Goal: Task Accomplishment & Management: Use online tool/utility

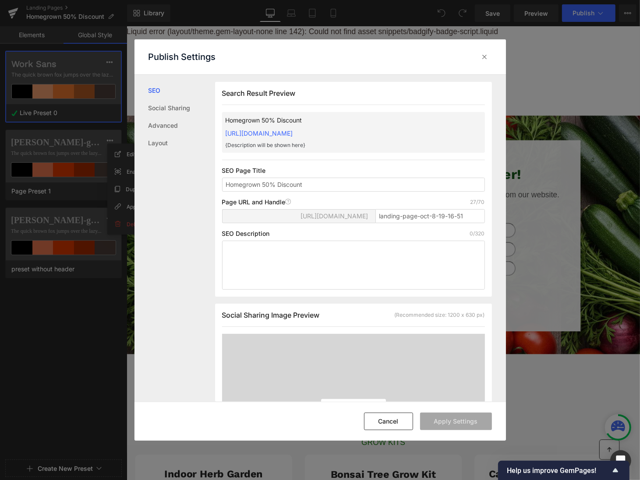
scroll to position [520, 0]
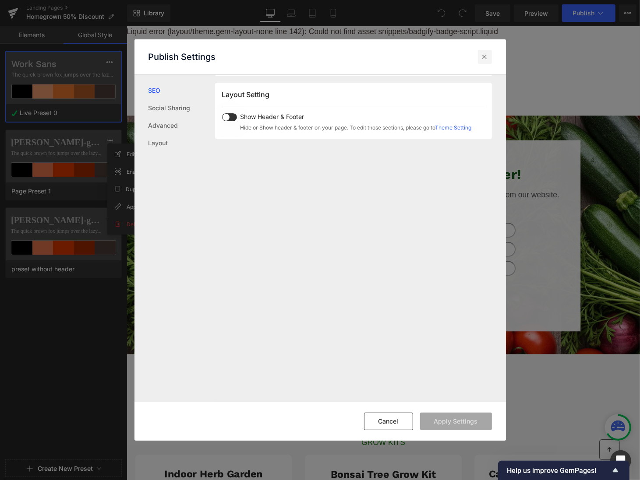
click at [487, 53] on icon at bounding box center [484, 57] width 9 height 9
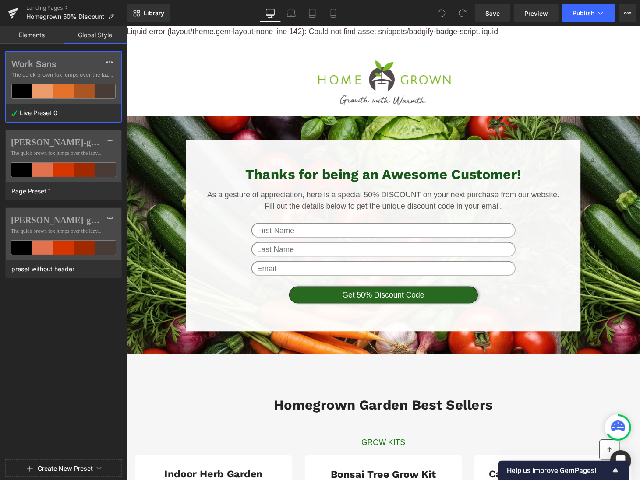
click at [86, 386] on div "Work Sans The quick brown fox jumps over the lazy... Live Preset 0 [PERSON_NAME…" at bounding box center [63, 254] width 127 height 406
click at [602, 15] on icon at bounding box center [600, 13] width 9 height 9
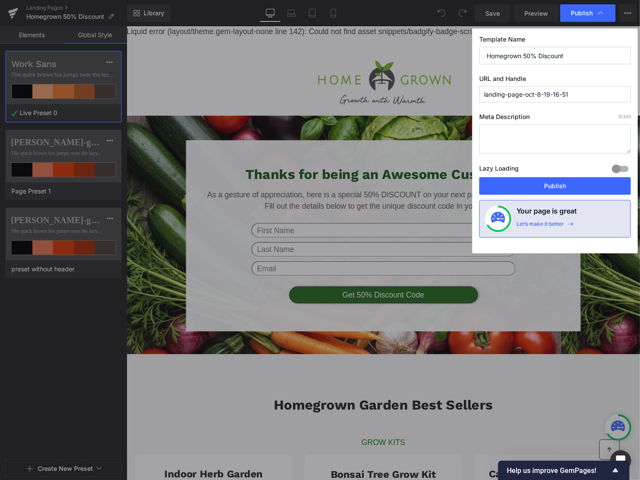
drag, startPoint x: 581, startPoint y: 92, endPoint x: 448, endPoint y: 91, distance: 133.1
click at [448, 91] on div "Publish Template Name Homegrown 50% Discount URL and Handle landing-page-oct-8-…" at bounding box center [320, 240] width 640 height 480
type input "homegrown50discount"
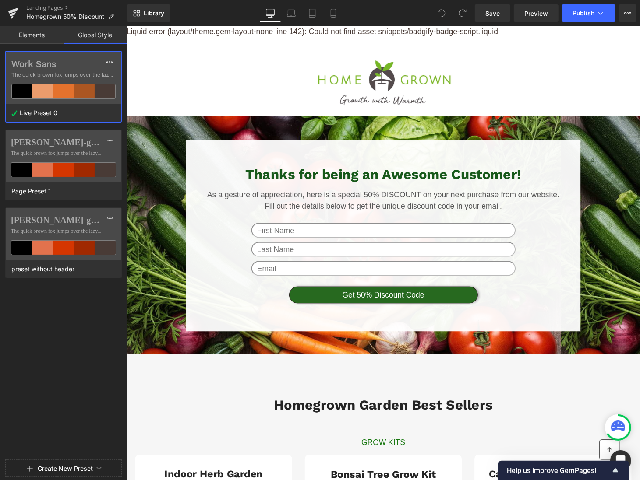
click at [620, 9] on button "View Live Page View with current Template Save Template to Library Schedule Pub…" at bounding box center [628, 13] width 18 height 18
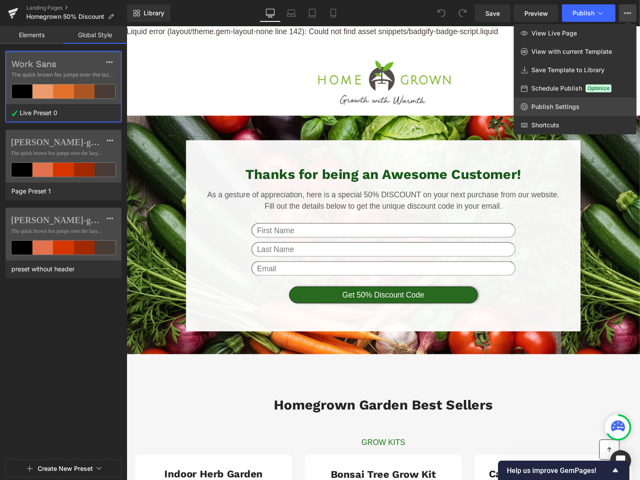
click at [559, 102] on link "Publish Settings" at bounding box center [574, 107] width 123 height 18
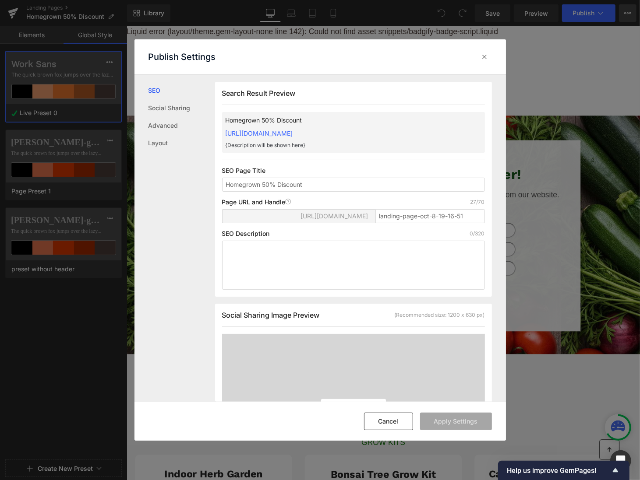
scroll to position [0, 0]
drag, startPoint x: 466, startPoint y: 219, endPoint x: 369, endPoint y: 218, distance: 97.2
click at [368, 219] on div "[URL][DOMAIN_NAME] landing-page-oct-8-19-16-51" at bounding box center [353, 219] width 263 height 21
click at [455, 423] on button "Apply Settings" at bounding box center [456, 422] width 72 height 18
click at [421, 215] on input "homegrown50-discount" at bounding box center [429, 216] width 109 height 14
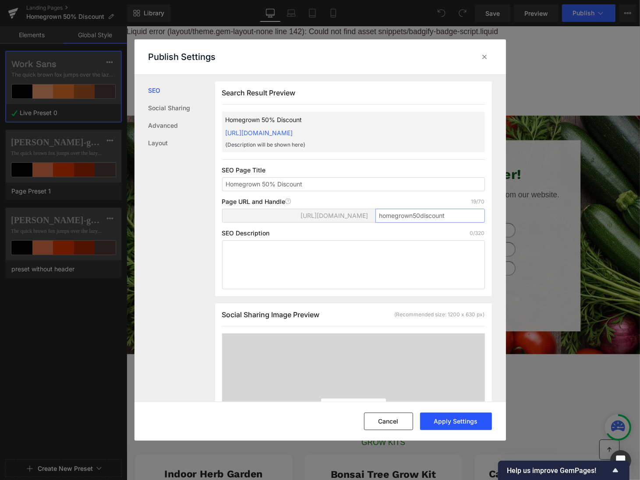
type input "homegrown50discount"
click at [460, 419] on button "Apply Settings" at bounding box center [456, 422] width 72 height 18
click at [487, 58] on icon at bounding box center [484, 57] width 9 height 9
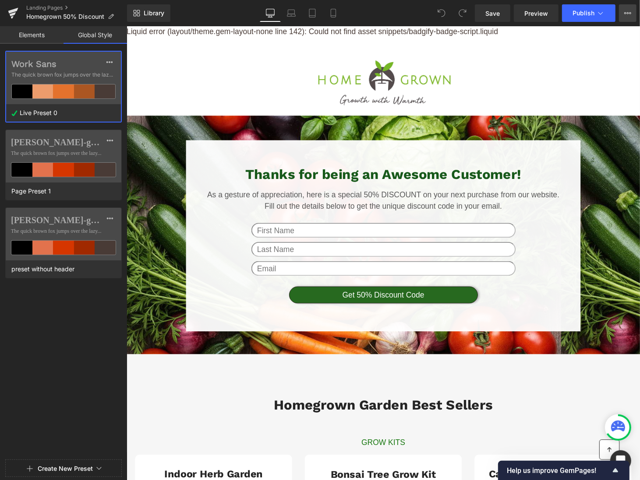
click at [630, 14] on icon at bounding box center [627, 13] width 7 height 7
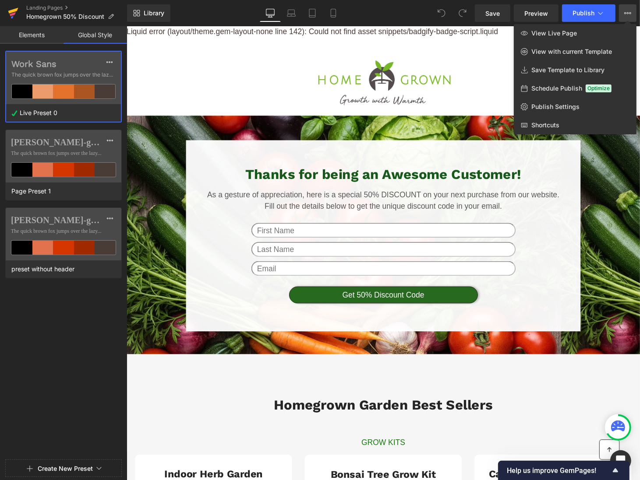
click at [7, 13] on link at bounding box center [13, 13] width 26 height 26
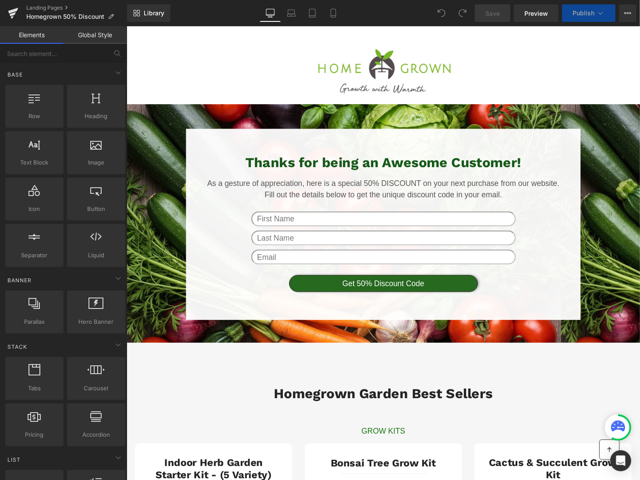
click at [100, 35] on link "Global Style" at bounding box center [94, 35] width 63 height 18
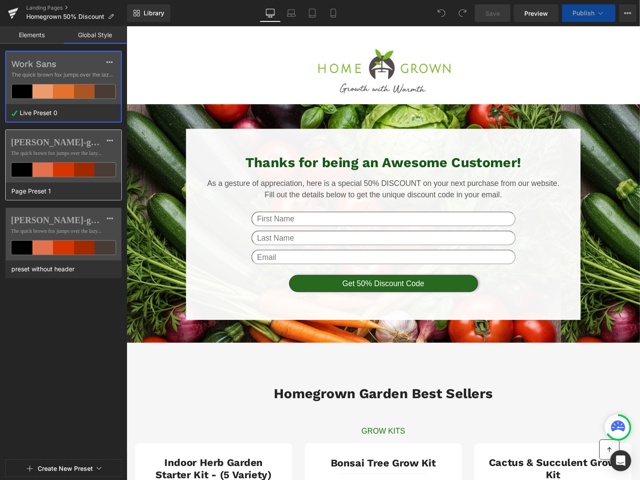
click at [79, 147] on div "brandon-grotesque The quick brown fox jumps over the lazy..." at bounding box center [64, 156] width 116 height 53
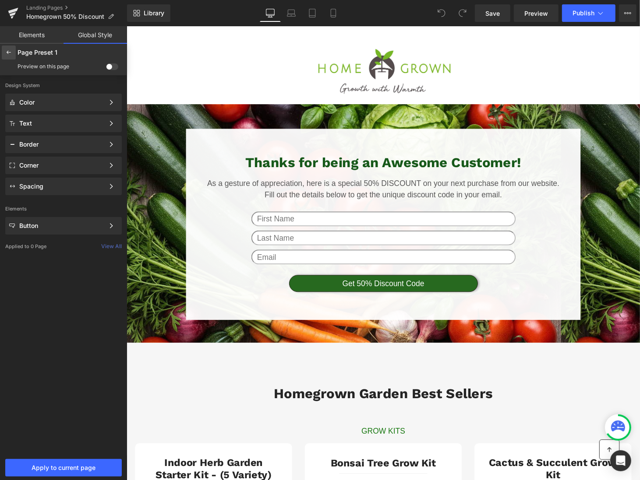
click at [10, 53] on icon at bounding box center [8, 52] width 7 height 7
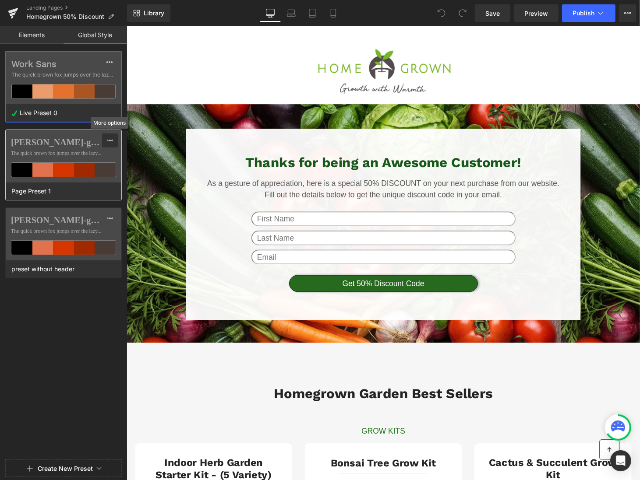
click at [113, 143] on icon at bounding box center [109, 140] width 7 height 7
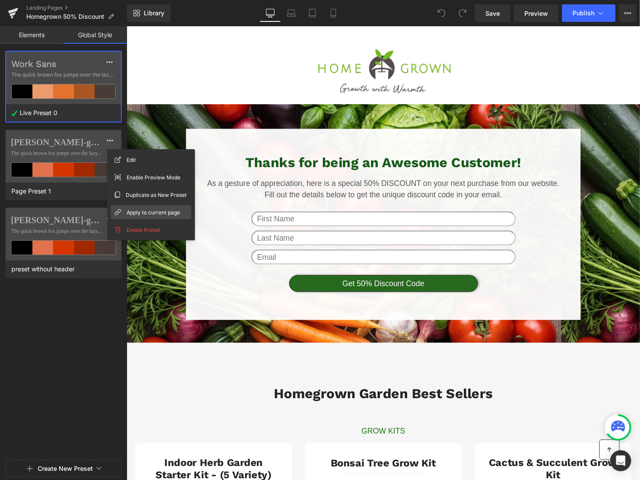
click at [147, 211] on span "Apply to current page" at bounding box center [153, 212] width 53 height 9
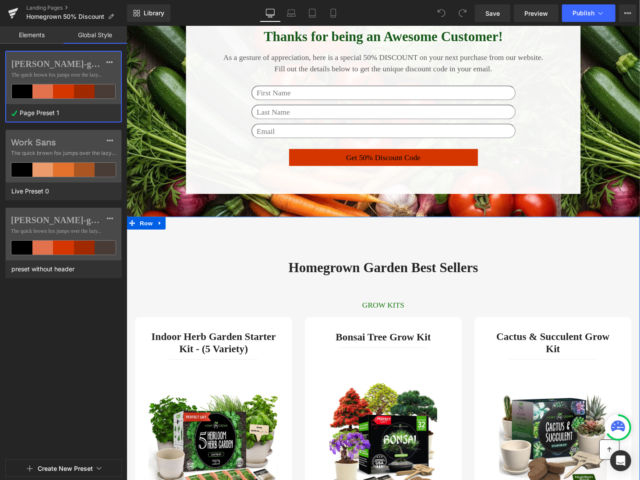
scroll to position [97, 0]
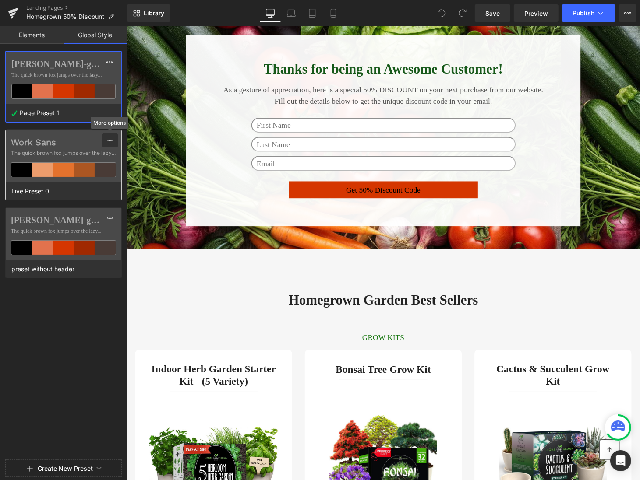
click at [109, 140] on icon at bounding box center [110, 141] width 6 height 2
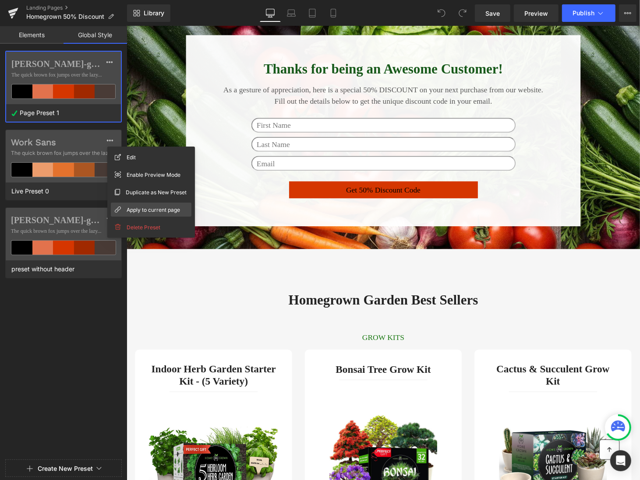
click at [133, 208] on span "Apply to current page" at bounding box center [153, 209] width 53 height 9
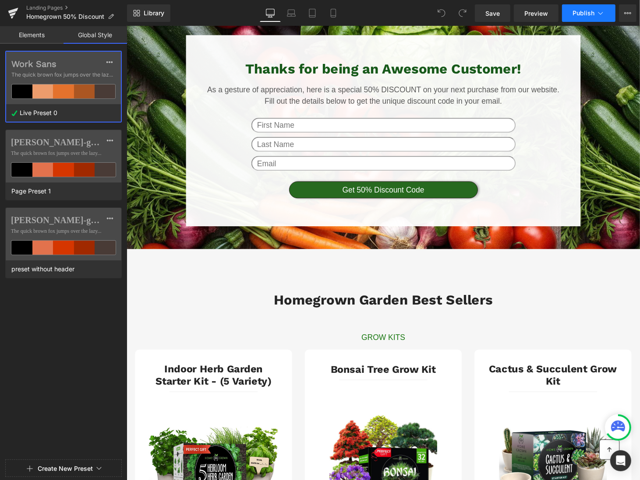
click at [605, 14] on button "Publish" at bounding box center [588, 13] width 53 height 18
click at [625, 10] on icon at bounding box center [627, 13] width 7 height 7
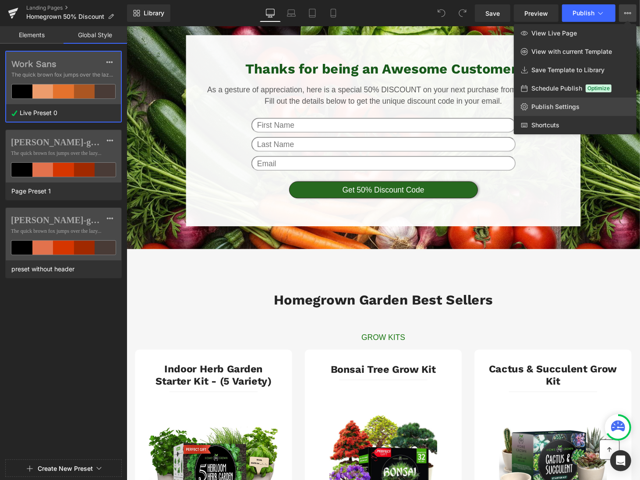
click at [574, 105] on span "Publish Settings" at bounding box center [555, 107] width 48 height 8
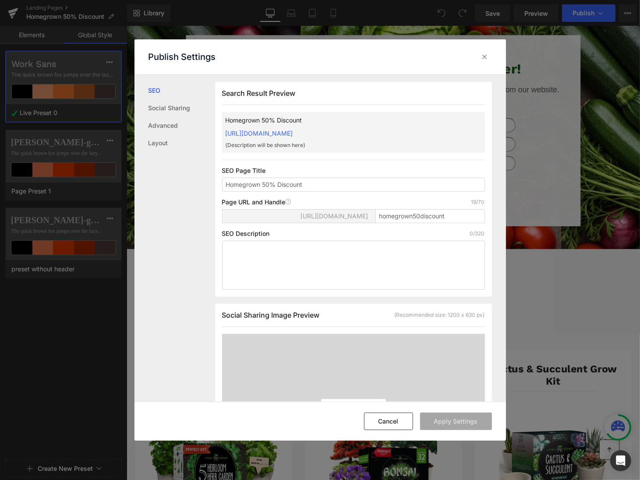
scroll to position [0, 0]
click at [397, 421] on button "Cancel" at bounding box center [388, 422] width 49 height 18
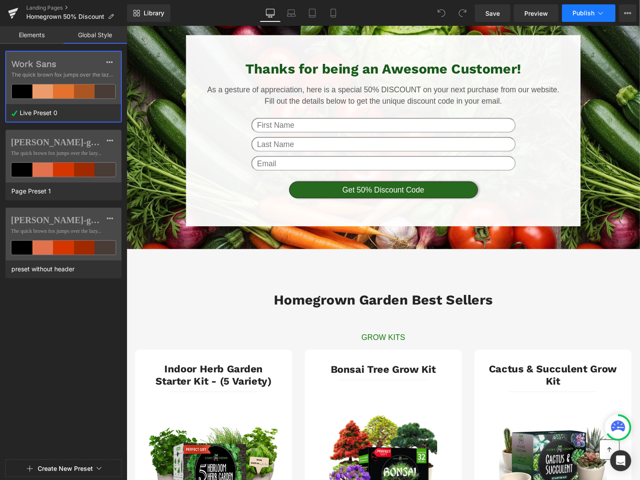
click at [587, 11] on span "Publish" at bounding box center [583, 13] width 22 height 7
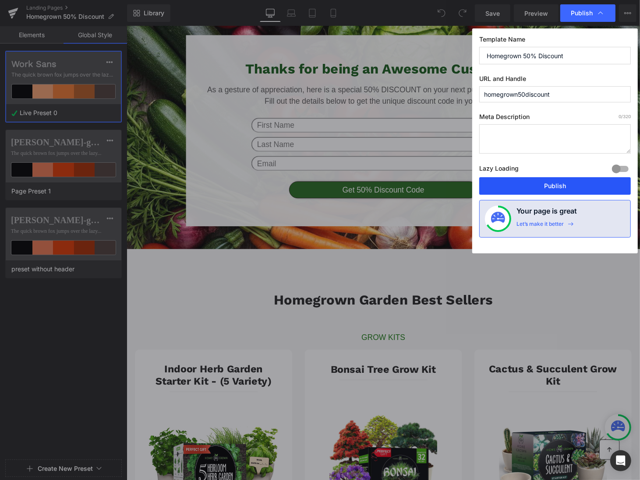
click at [575, 179] on button "Publish" at bounding box center [554, 186] width 151 height 18
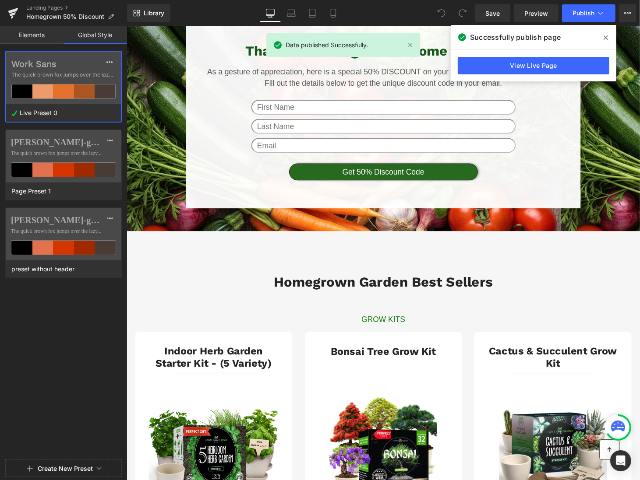
scroll to position [114, 0]
